Goal: Feedback & Contribution: Contribute content

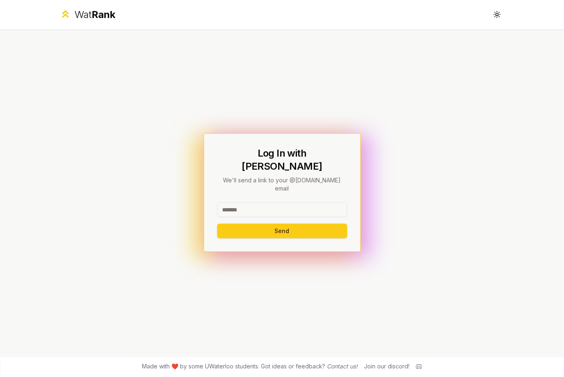
click at [282, 202] on input at bounding box center [282, 209] width 130 height 15
type input "********"
click at [233, 227] on button "Send" at bounding box center [282, 231] width 130 height 15
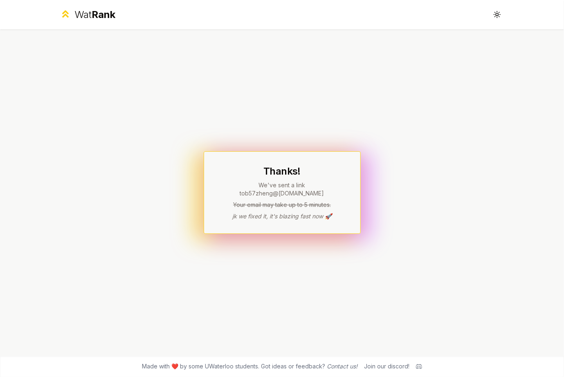
click at [313, 217] on div "Thanks! We've sent a link to b57zheng @uwaterloo.ca Your email may take up to 5…" at bounding box center [282, 192] width 157 height 83
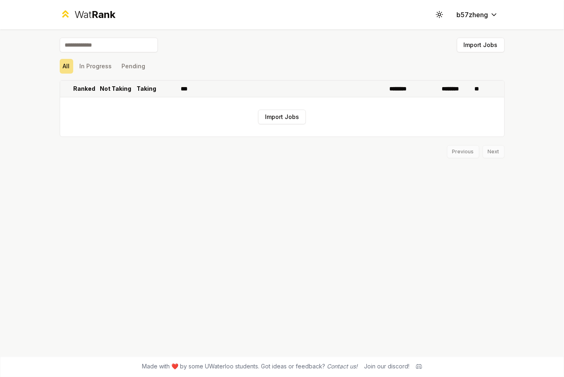
click at [90, 87] on p "Ranked" at bounding box center [85, 89] width 22 height 8
click at [93, 87] on icon at bounding box center [96, 89] width 7 height 10
click at [108, 67] on button "In Progress" at bounding box center [95, 66] width 39 height 15
click at [61, 71] on button "All" at bounding box center [66, 66] width 13 height 15
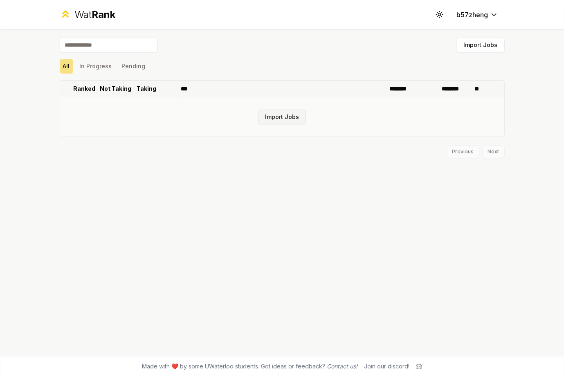
click at [299, 117] on button "Import Jobs" at bounding box center [282, 117] width 48 height 15
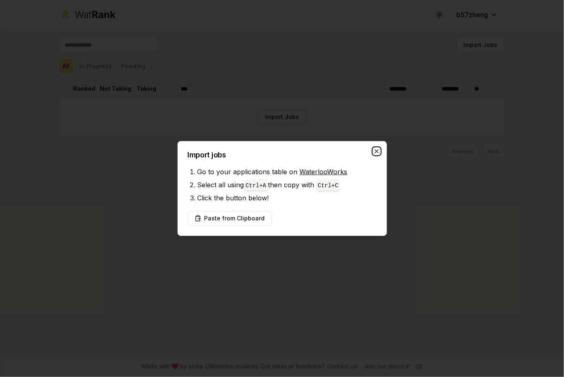
click at [378, 150] on icon "button" at bounding box center [376, 151] width 7 height 7
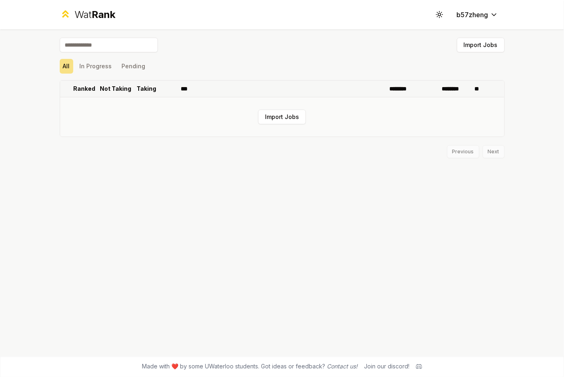
click at [378, 104] on td "Import Jobs" at bounding box center [282, 116] width 444 height 39
click at [275, 115] on button "Import Jobs" at bounding box center [282, 117] width 48 height 15
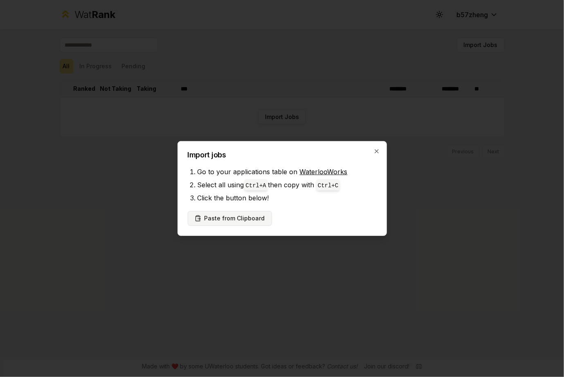
click at [253, 222] on button "Paste from Clipboard" at bounding box center [230, 218] width 84 height 15
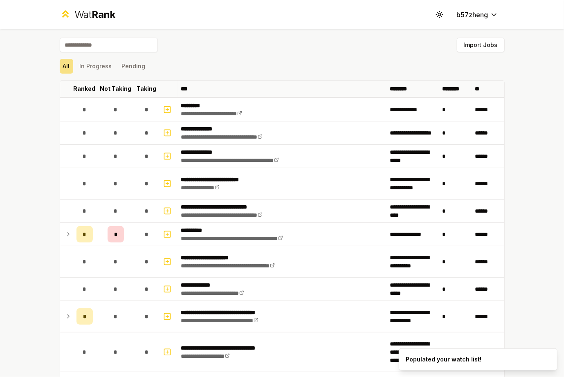
click at [277, 68] on div "All In Progress Pending" at bounding box center [282, 66] width 445 height 15
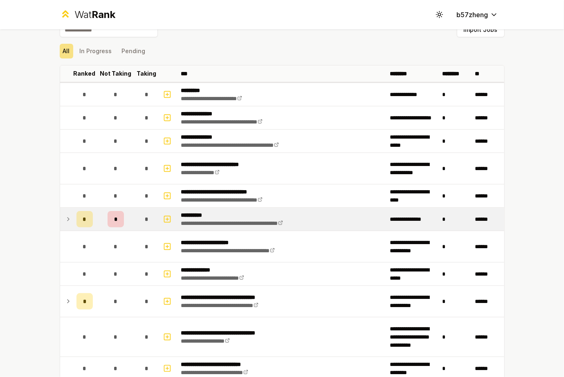
scroll to position [16, 0]
click at [65, 218] on icon at bounding box center [68, 219] width 7 height 10
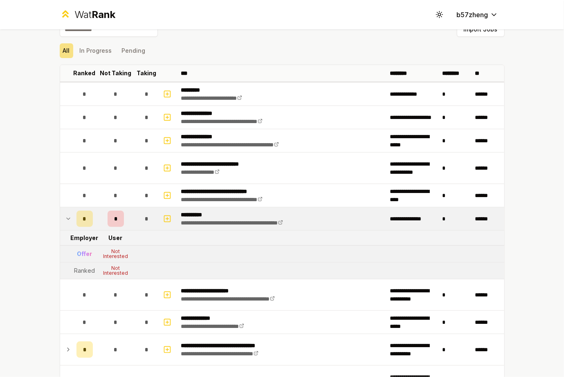
click at [67, 218] on icon at bounding box center [68, 219] width 3 height 2
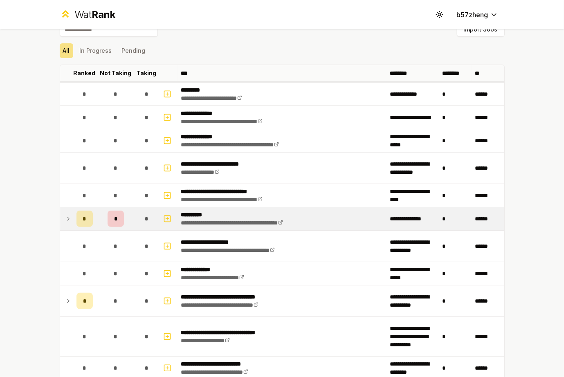
click at [65, 218] on icon at bounding box center [68, 219] width 7 height 10
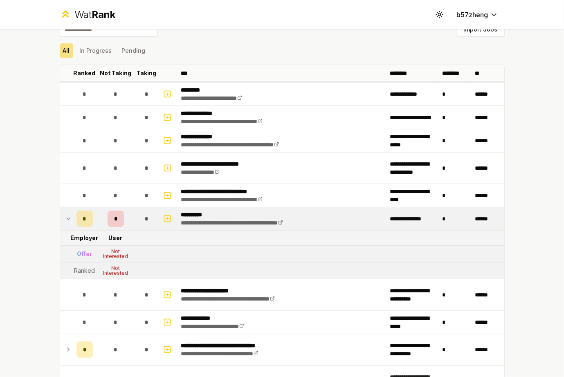
click at [112, 253] on div "Not Interested" at bounding box center [115, 254] width 33 height 10
click at [65, 215] on icon at bounding box center [68, 219] width 7 height 10
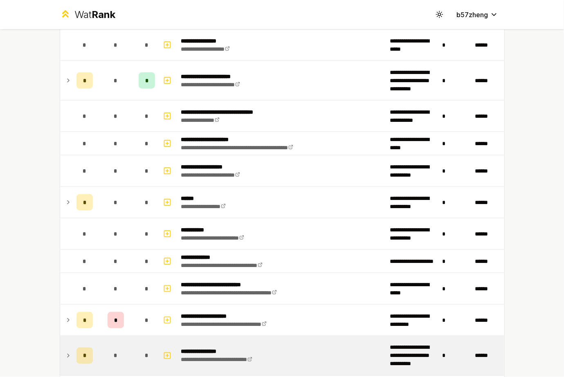
scroll to position [498, 0]
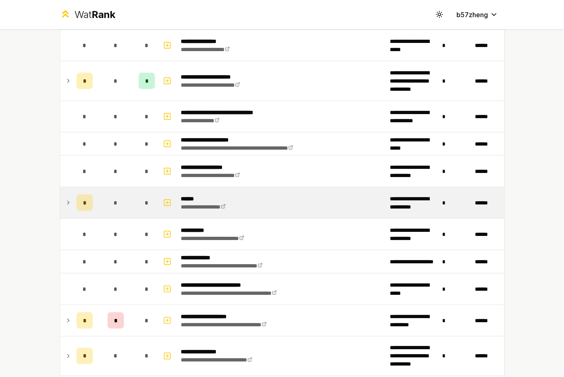
click at [65, 198] on icon at bounding box center [68, 203] width 7 height 10
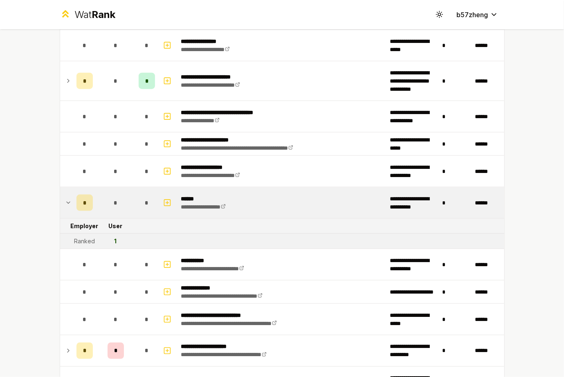
click at [65, 198] on icon at bounding box center [68, 203] width 7 height 10
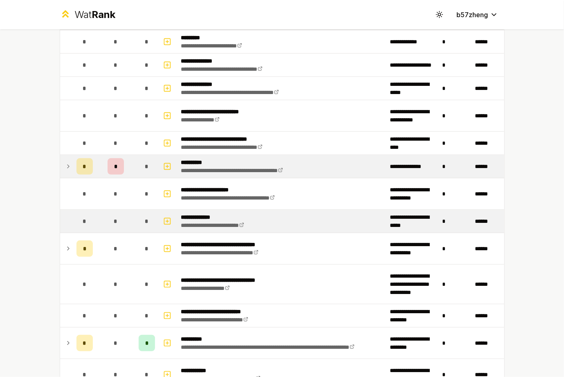
scroll to position [89, 0]
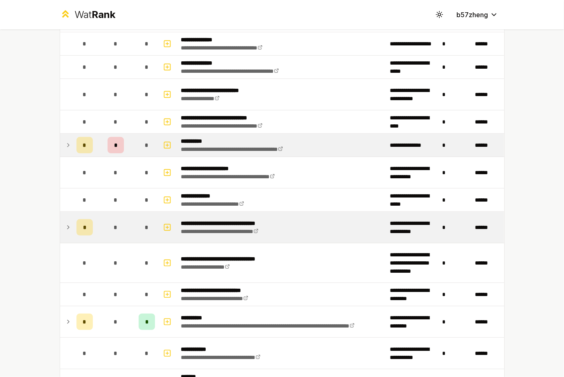
click at [60, 226] on td at bounding box center [66, 227] width 13 height 31
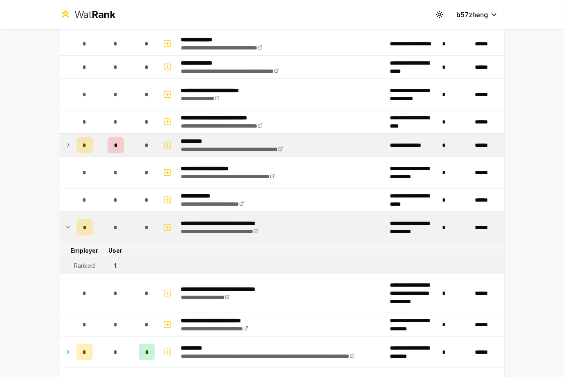
click at [60, 226] on td at bounding box center [66, 227] width 13 height 31
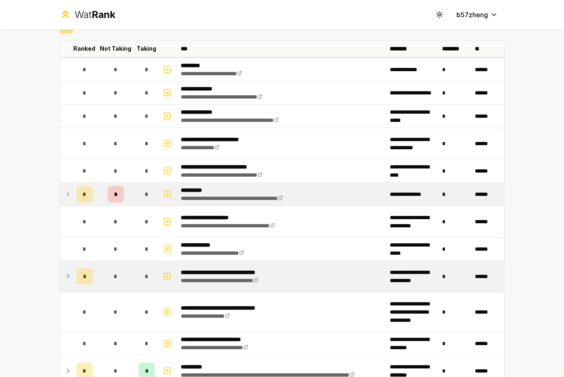
scroll to position [47, 0]
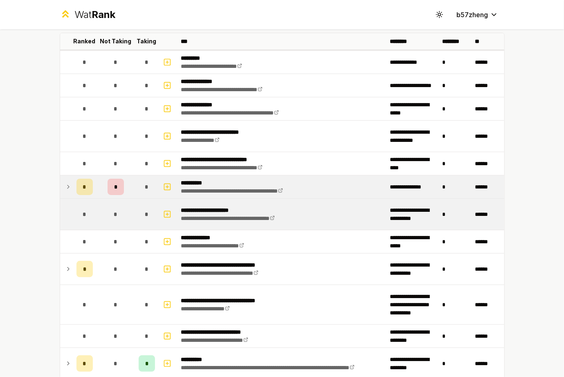
click at [87, 210] on div "*" at bounding box center [84, 214] width 16 height 16
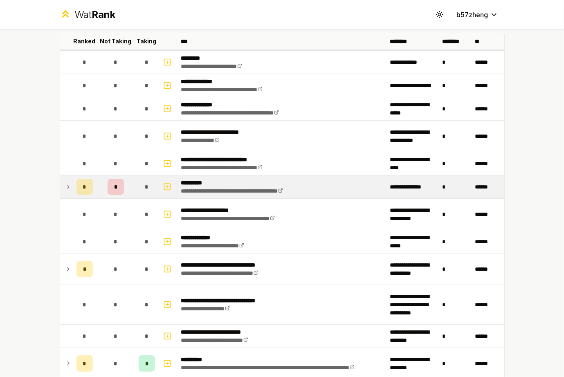
click at [66, 182] on icon at bounding box center [68, 187] width 7 height 10
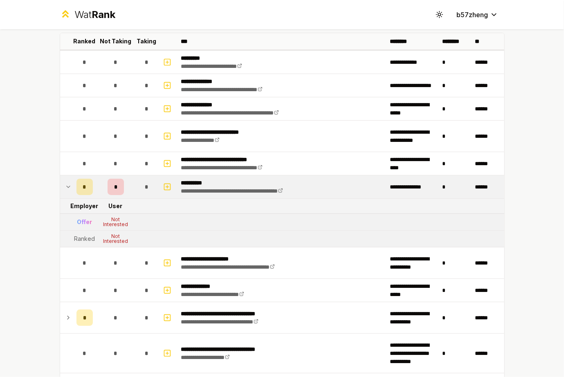
click at [66, 182] on icon at bounding box center [68, 187] width 7 height 10
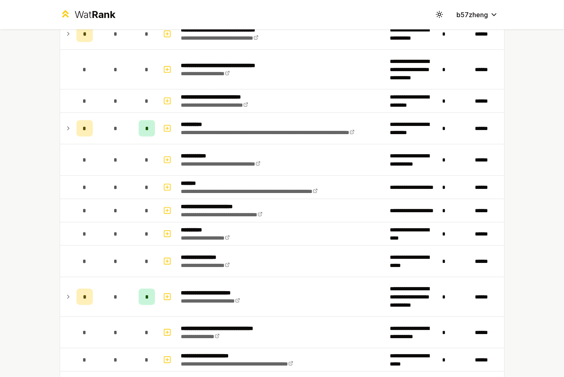
scroll to position [284, 0]
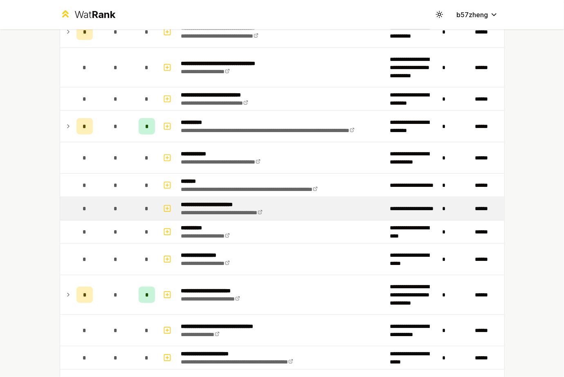
click at [85, 203] on div "*" at bounding box center [84, 208] width 16 height 16
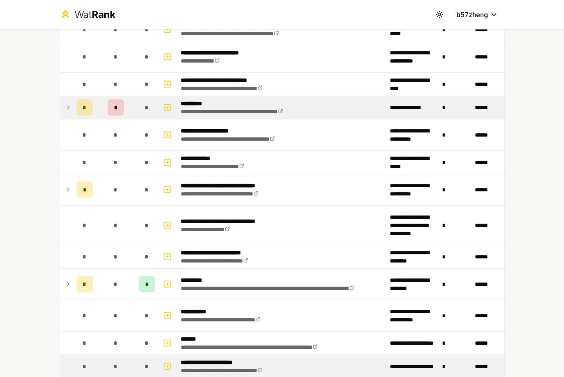
scroll to position [0, 0]
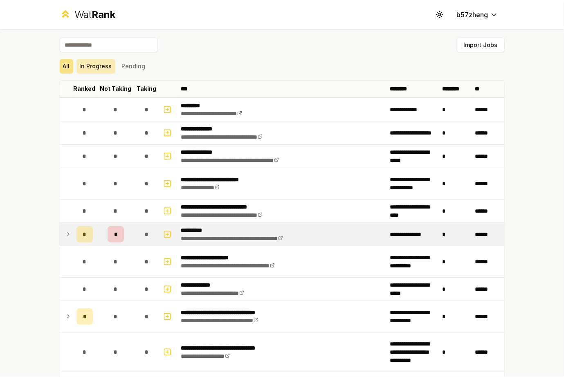
click at [98, 63] on button "In Progress" at bounding box center [95, 66] width 39 height 15
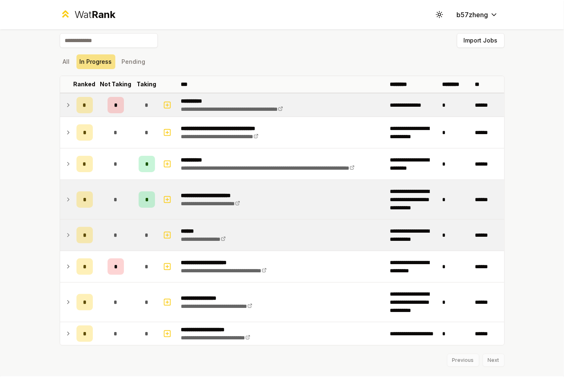
scroll to position [22, 0]
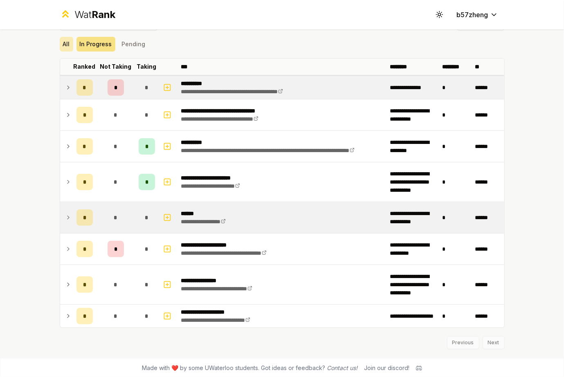
click at [65, 48] on button "All" at bounding box center [66, 44] width 13 height 15
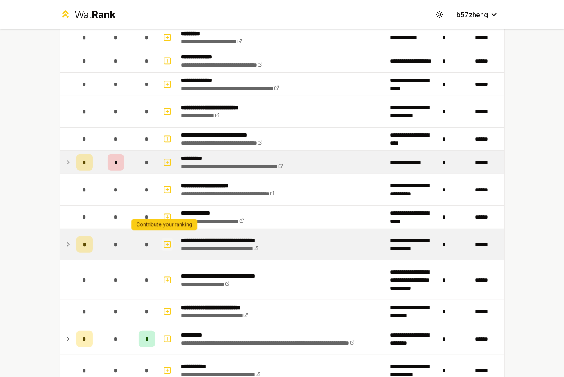
scroll to position [76, 0]
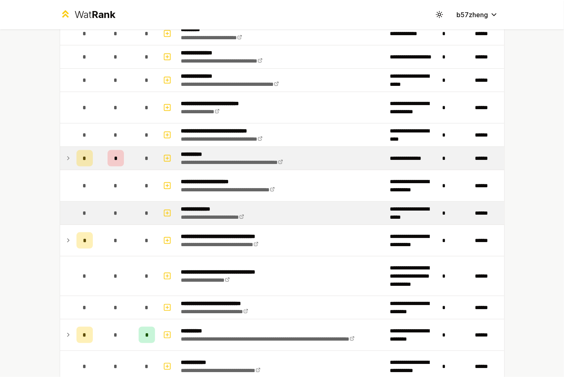
click at [100, 211] on td "*" at bounding box center [115, 212] width 39 height 23
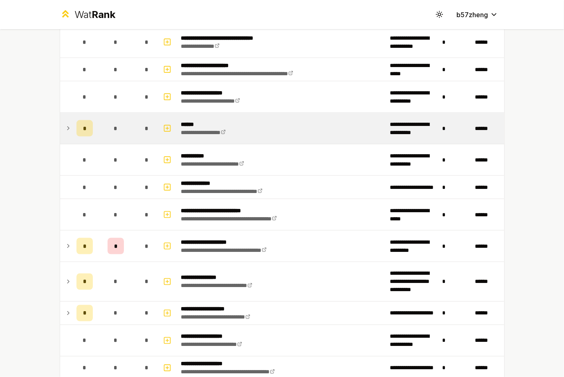
scroll to position [622, 0]
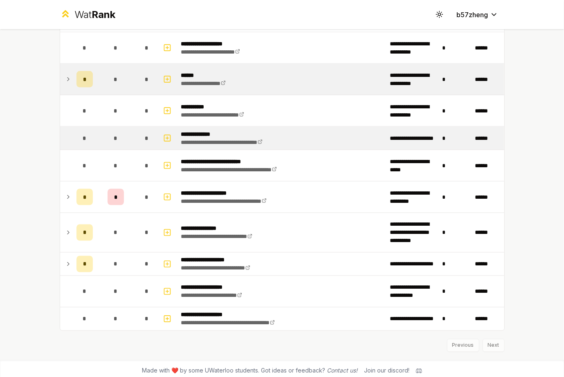
drag, startPoint x: 93, startPoint y: 190, endPoint x: 78, endPoint y: 141, distance: 51.6
click at [78, 141] on div "*" at bounding box center [84, 138] width 16 height 16
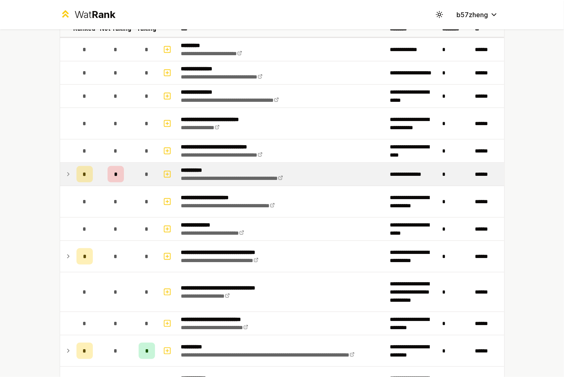
scroll to position [0, 0]
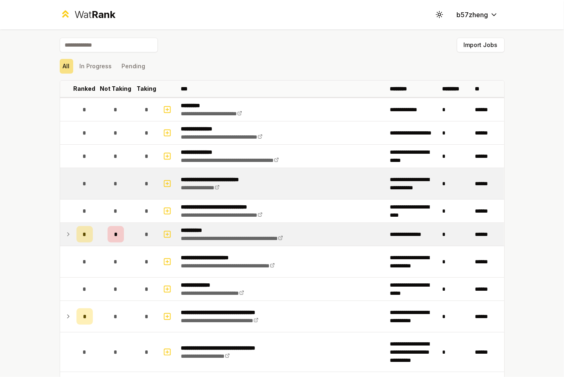
click at [114, 175] on div "*" at bounding box center [115, 183] width 16 height 16
click at [83, 183] on span "*" at bounding box center [85, 183] width 4 height 8
click at [163, 181] on icon "button" at bounding box center [167, 184] width 8 height 10
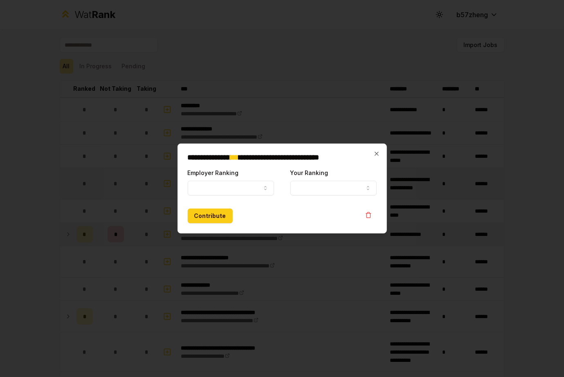
select select
click at [239, 188] on button "Employer Ranking" at bounding box center [231, 188] width 86 height 15
select select "******"
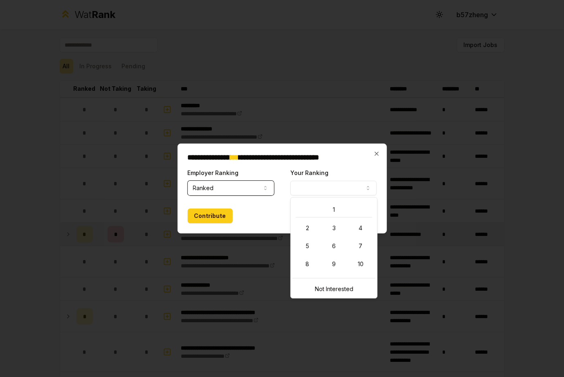
click at [317, 192] on button "Your Ranking" at bounding box center [333, 188] width 86 height 15
select select "*"
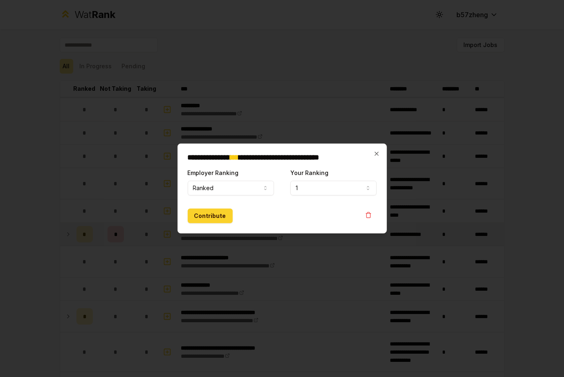
click at [225, 212] on button "Contribute" at bounding box center [210, 215] width 45 height 15
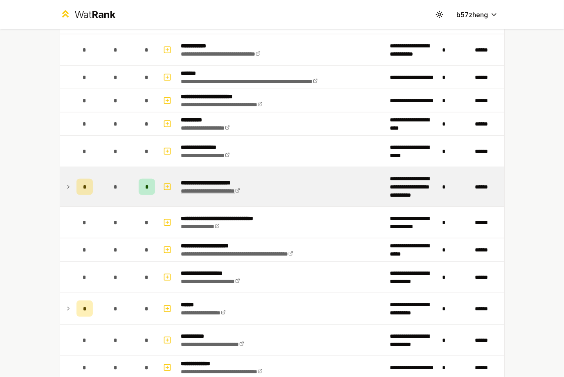
scroll to position [339, 0]
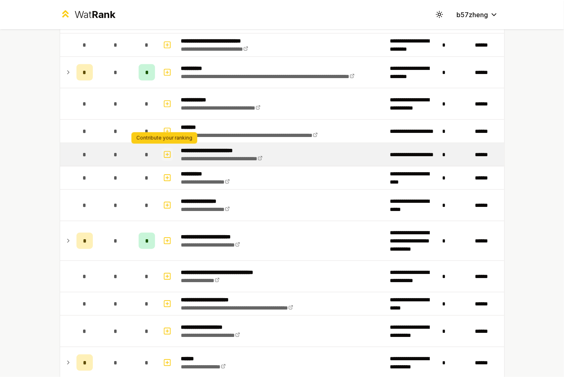
click at [163, 154] on icon "button" at bounding box center [167, 155] width 8 height 10
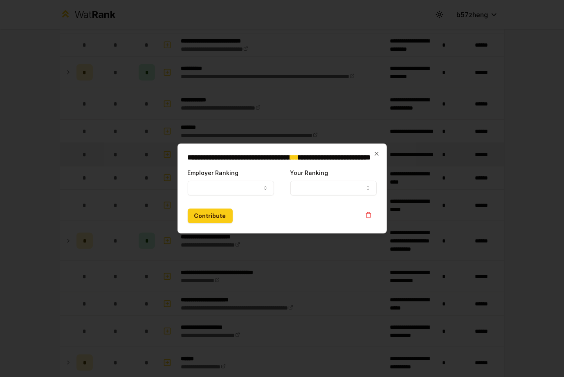
select select
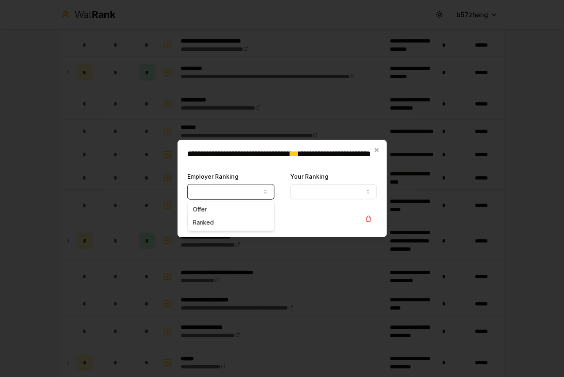
click at [229, 193] on button "Employer Ranking" at bounding box center [231, 191] width 86 height 15
click at [378, 152] on icon "button" at bounding box center [376, 150] width 7 height 7
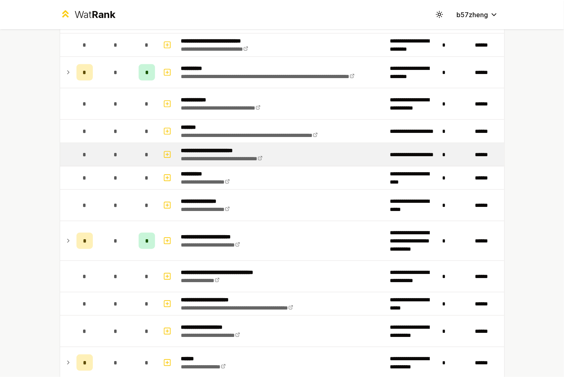
click at [308, 153] on td "**********" at bounding box center [282, 154] width 209 height 23
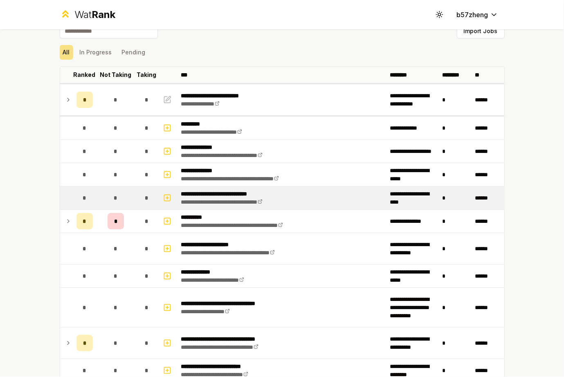
scroll to position [13, 0]
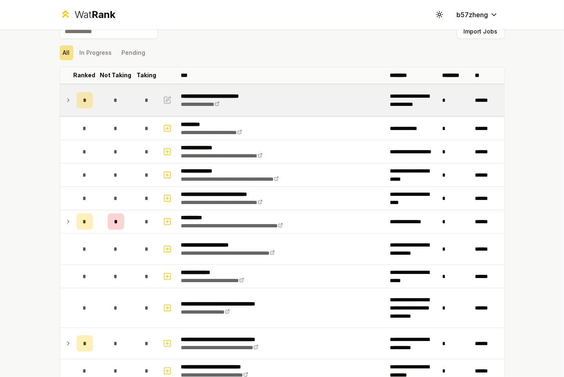
click at [66, 100] on icon at bounding box center [68, 100] width 7 height 10
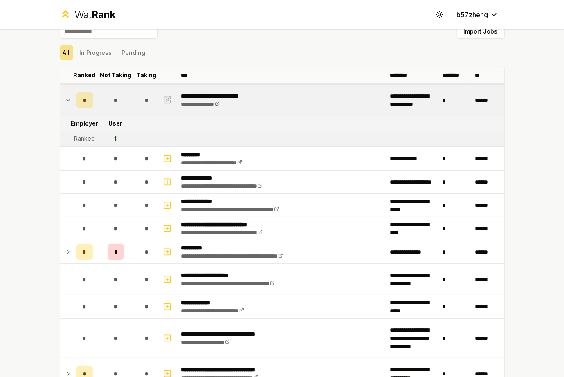
click at [115, 135] on td "1" at bounding box center [115, 138] width 39 height 15
click at [163, 98] on icon "button" at bounding box center [167, 100] width 8 height 10
select select "******"
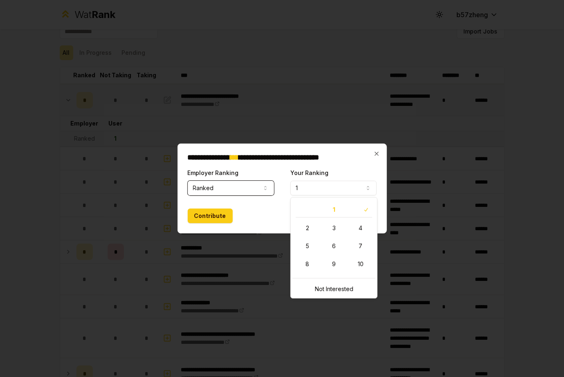
click at [330, 187] on button "1" at bounding box center [333, 188] width 86 height 15
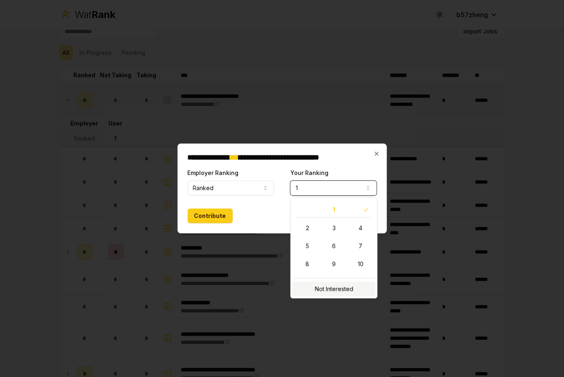
select select "**********"
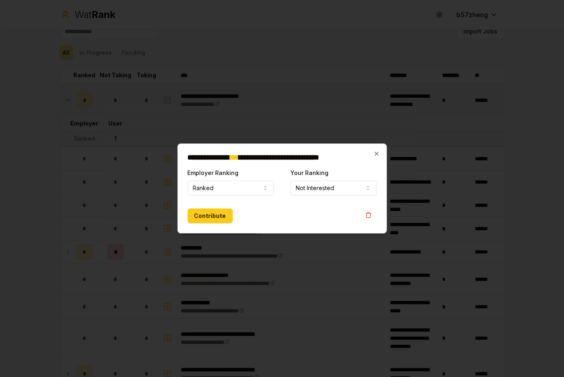
click at [380, 154] on div "**********" at bounding box center [281, 188] width 209 height 90
click at [382, 154] on div "**********" at bounding box center [281, 188] width 209 height 90
click at [380, 152] on div "**********" at bounding box center [281, 188] width 209 height 90
click at [377, 150] on icon "button" at bounding box center [376, 153] width 7 height 7
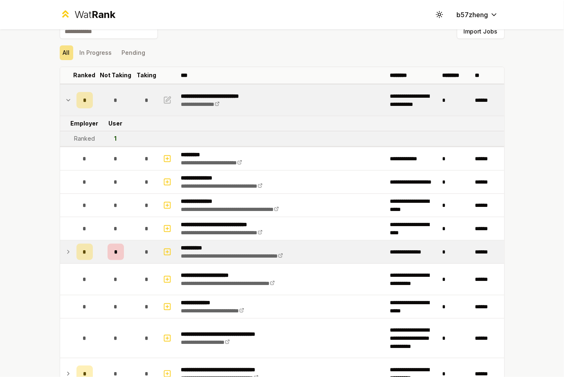
click at [65, 250] on icon at bounding box center [68, 252] width 7 height 10
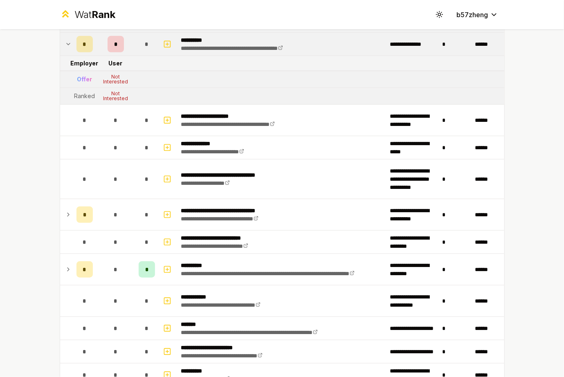
scroll to position [224, 0]
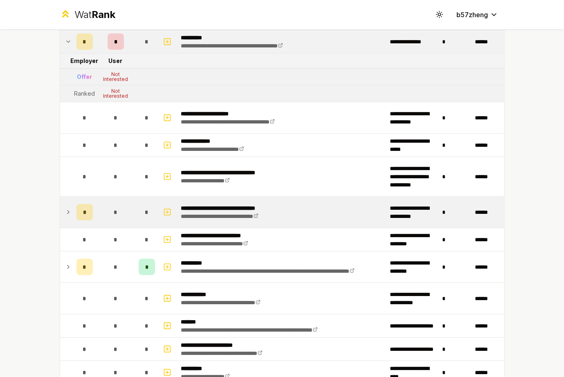
click at [65, 213] on icon at bounding box center [68, 212] width 7 height 10
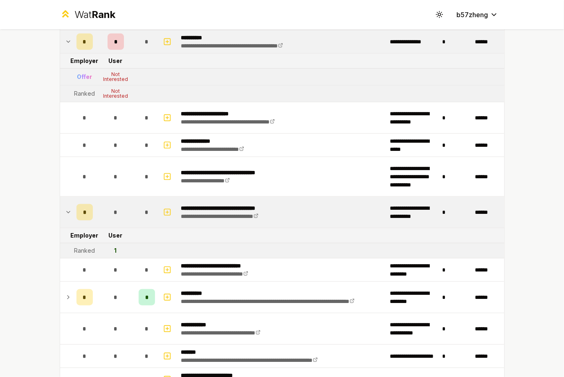
click at [65, 213] on icon at bounding box center [68, 212] width 7 height 10
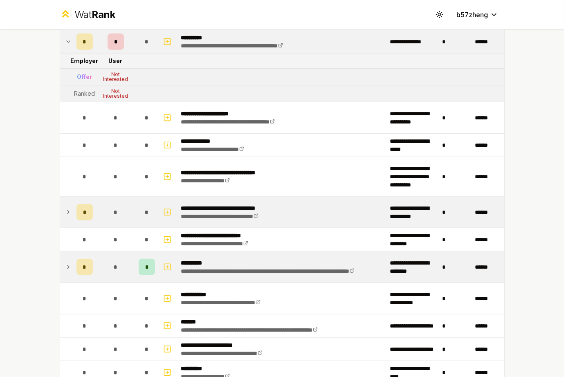
click at [65, 271] on td at bounding box center [66, 266] width 13 height 31
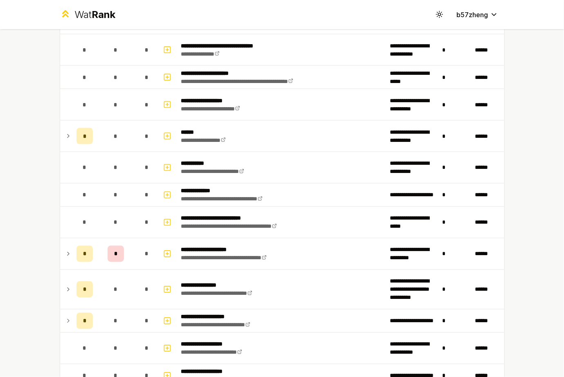
scroll to position [745, 0]
